Goal: Task Accomplishment & Management: Manage account settings

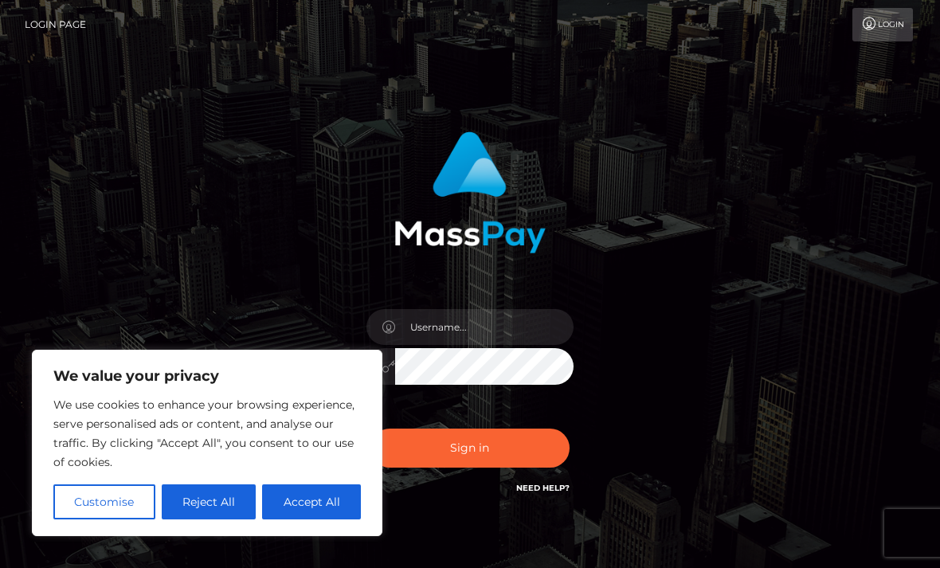
click at [328, 505] on button "Accept All" at bounding box center [311, 501] width 99 height 35
checkbox input "true"
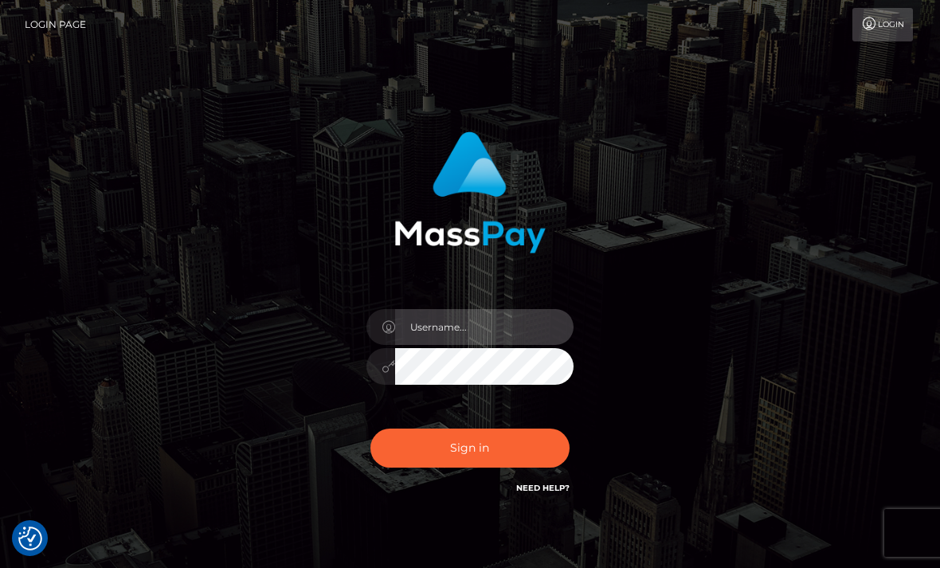
click at [471, 323] on input "text" at bounding box center [484, 327] width 178 height 36
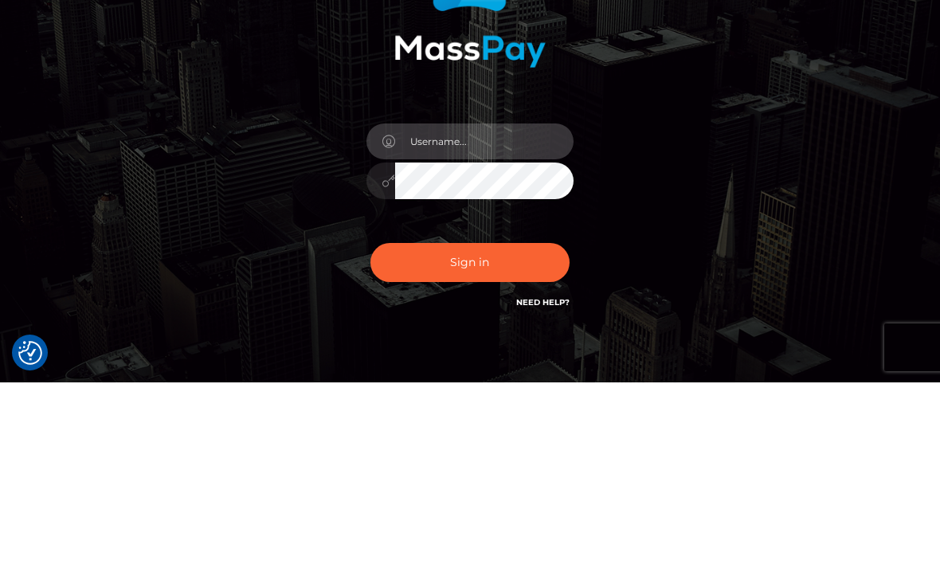
type input "iamgoddesswinterr@yahoo.com"
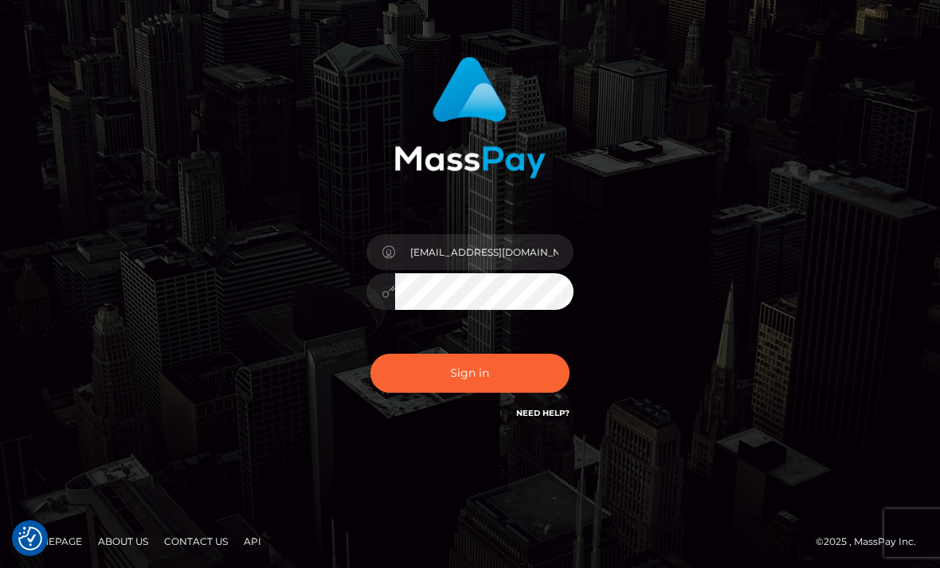
click at [476, 390] on button "Sign in" at bounding box center [469, 373] width 199 height 39
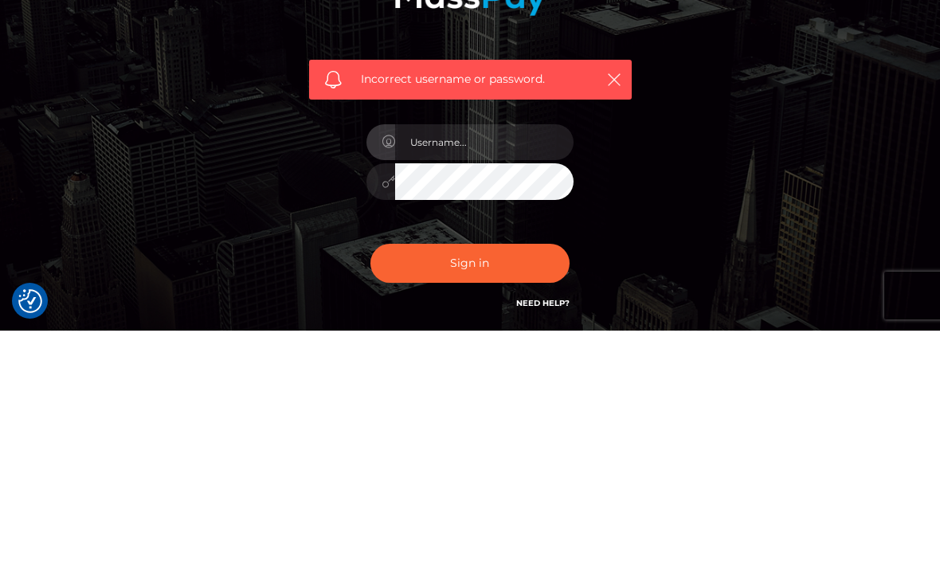
click at [706, 178] on div "Incorrect username or password." at bounding box center [470, 349] width 765 height 458
